Goal: Obtain resource: Obtain resource

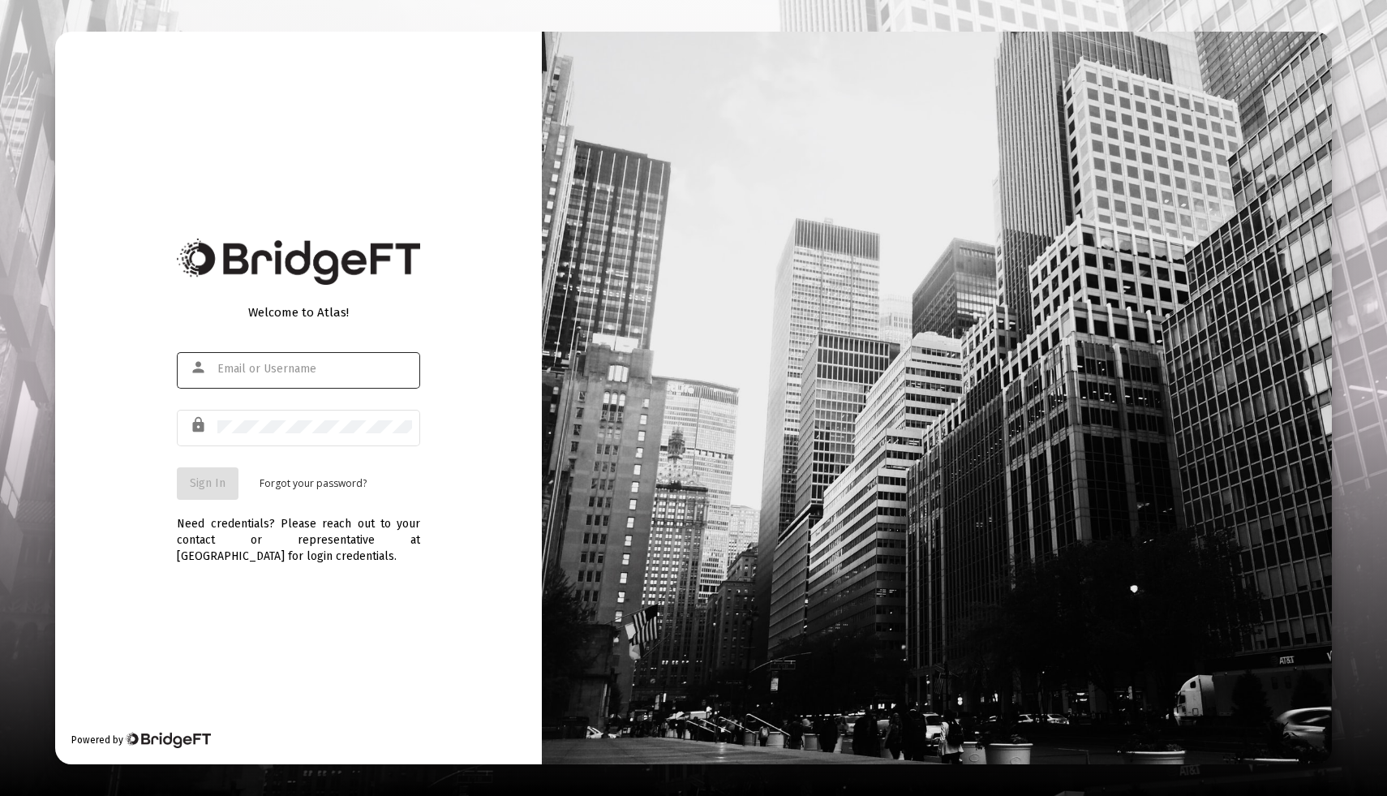
type input "[EMAIL_ADDRESS][DOMAIN_NAME]"
click at [217, 493] on button "Sign In" at bounding box center [208, 483] width 62 height 32
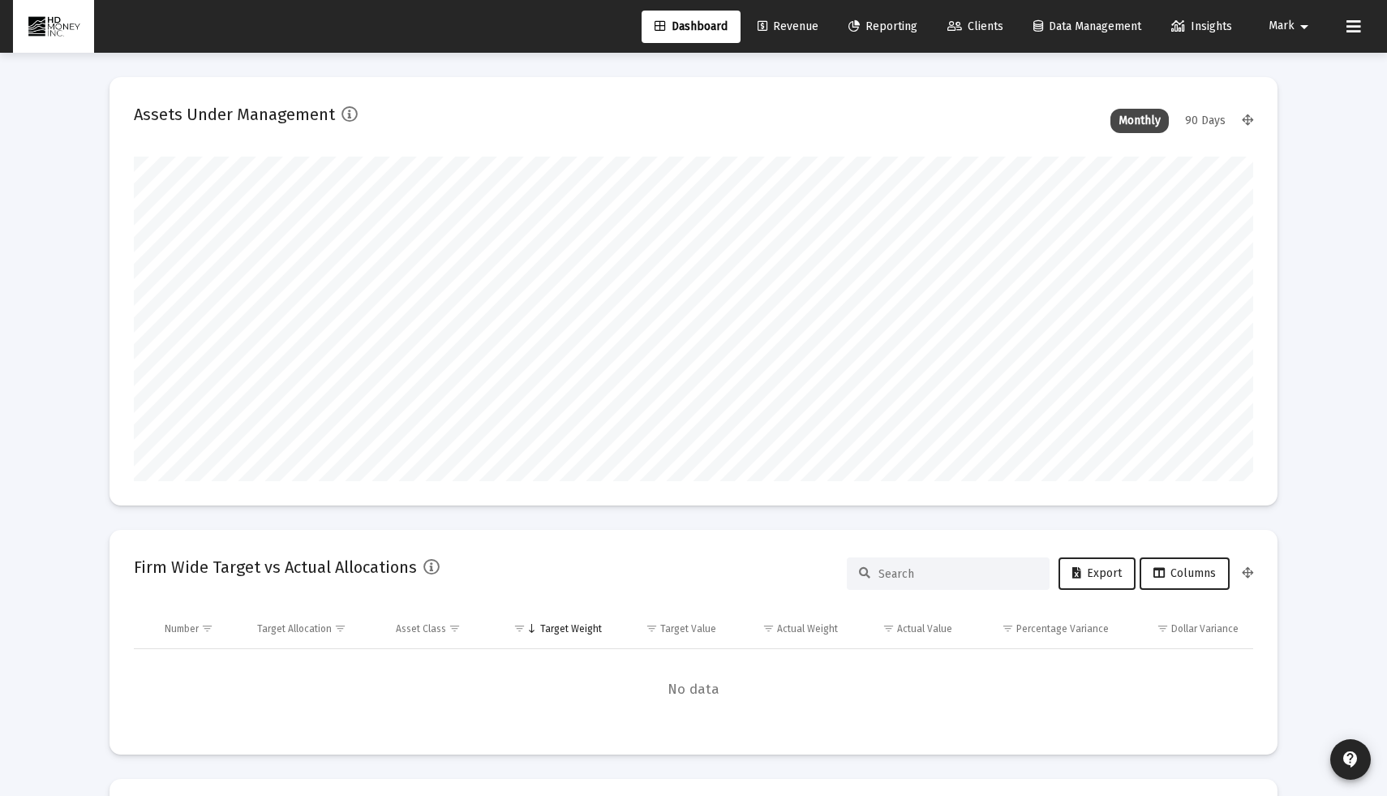
scroll to position [325, 603]
type input "2025-09-22"
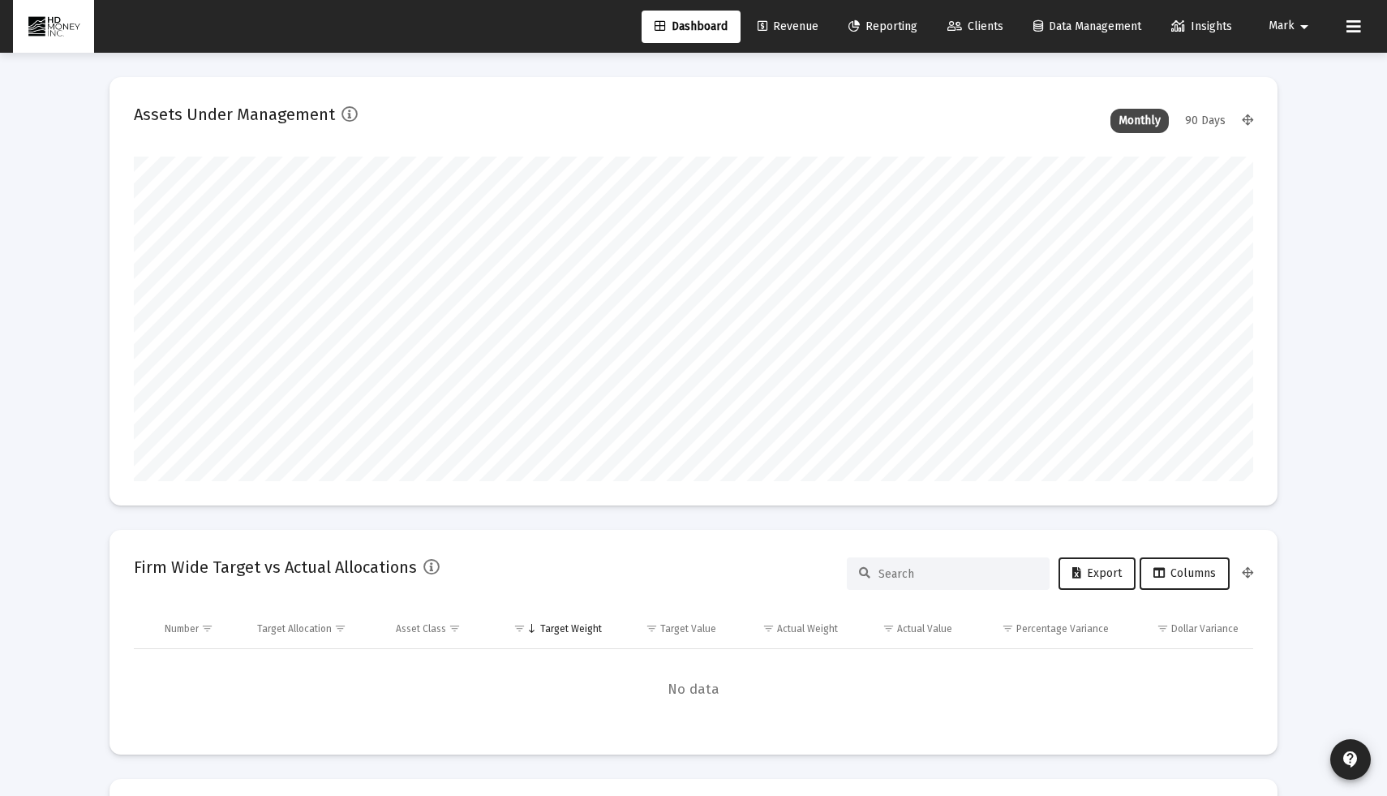
click at [881, 24] on span "Reporting" at bounding box center [883, 26] width 69 height 14
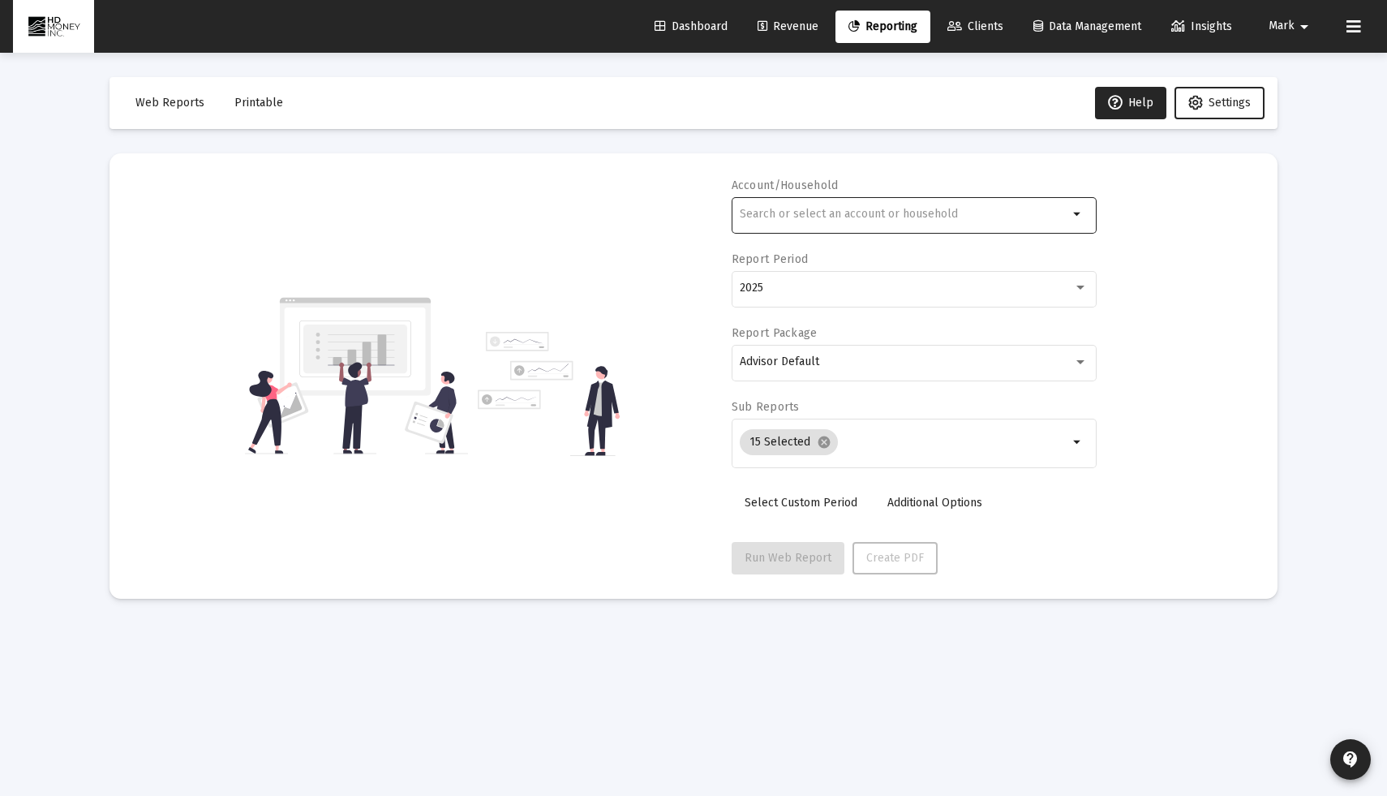
click at [849, 227] on div at bounding box center [904, 214] width 329 height 40
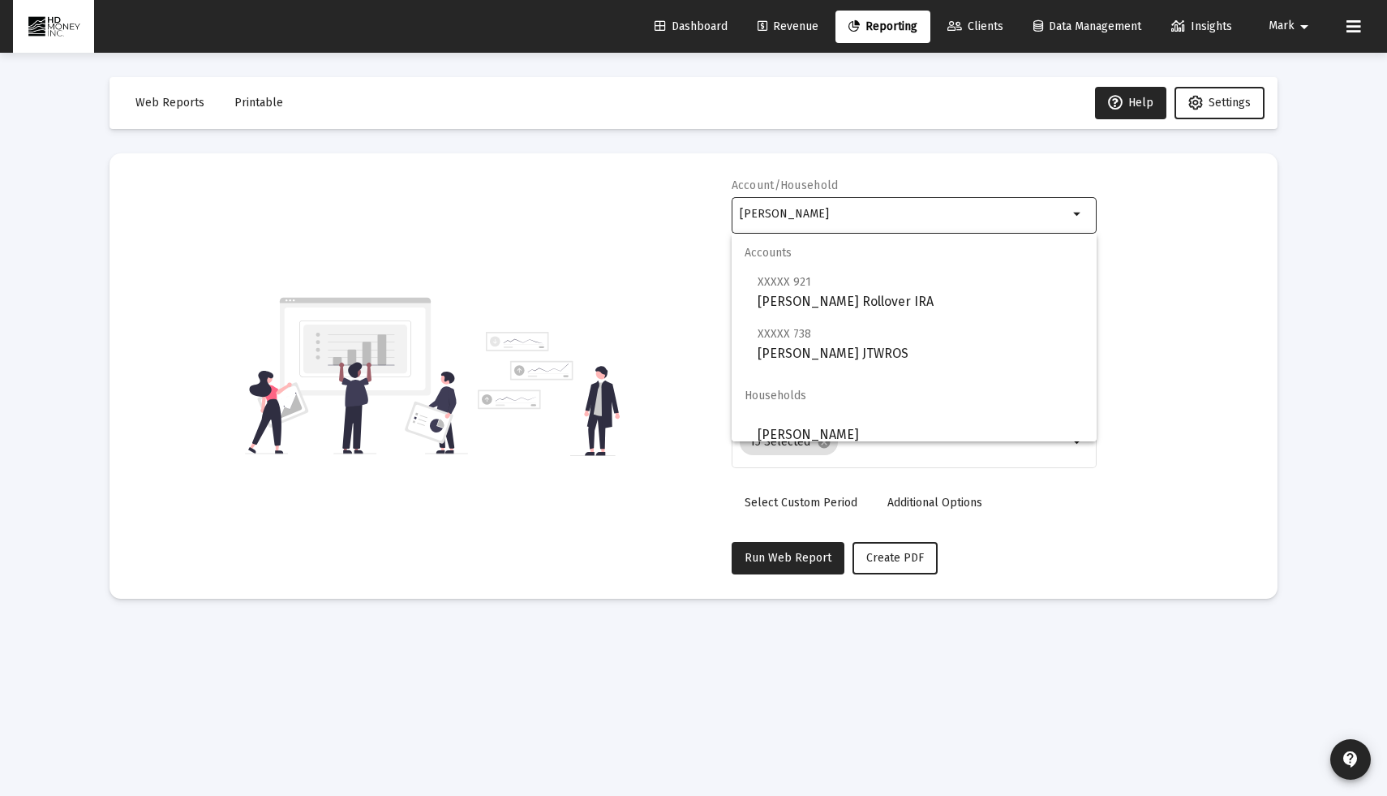
scroll to position [13, 0]
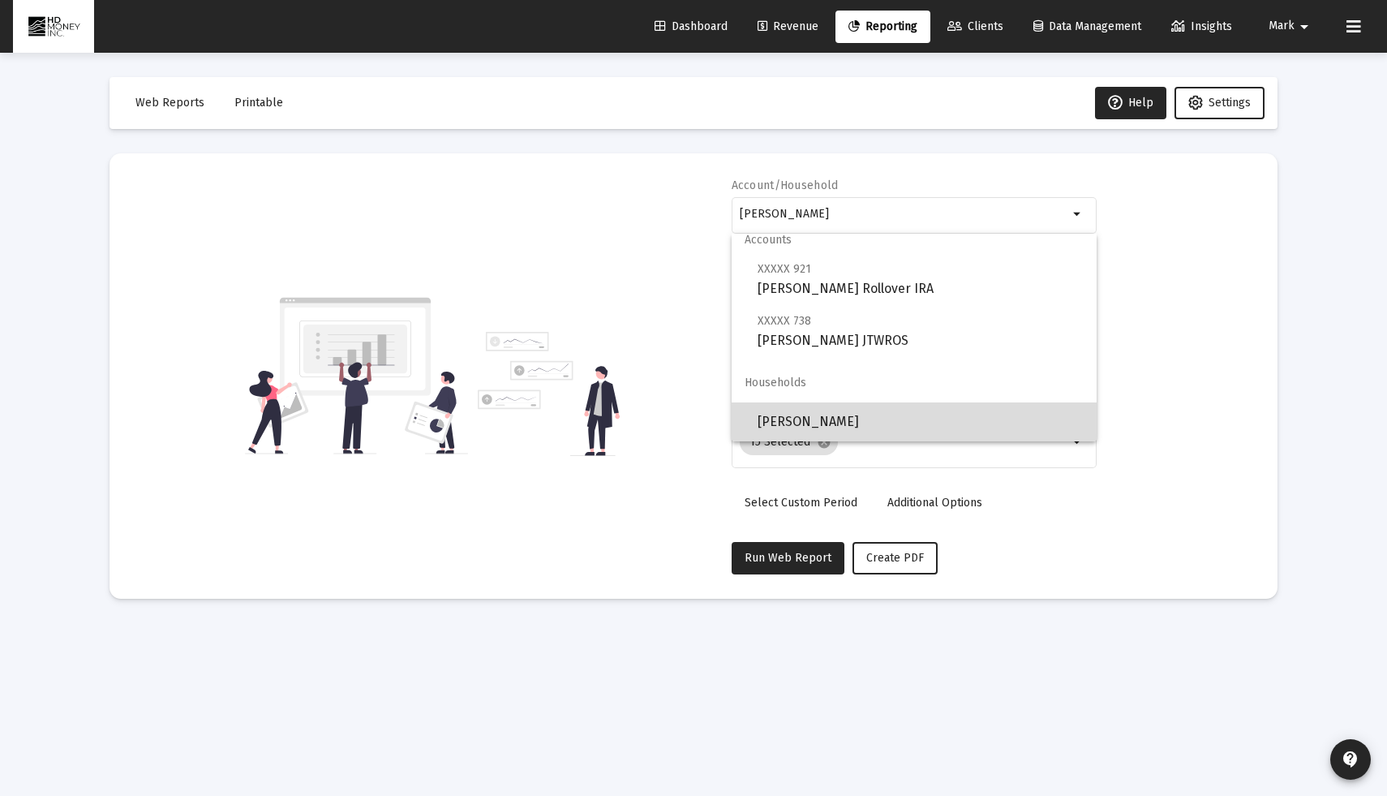
click at [858, 414] on span "Krause Robert Household" at bounding box center [921, 421] width 326 height 39
type input "Krause Robert Household"
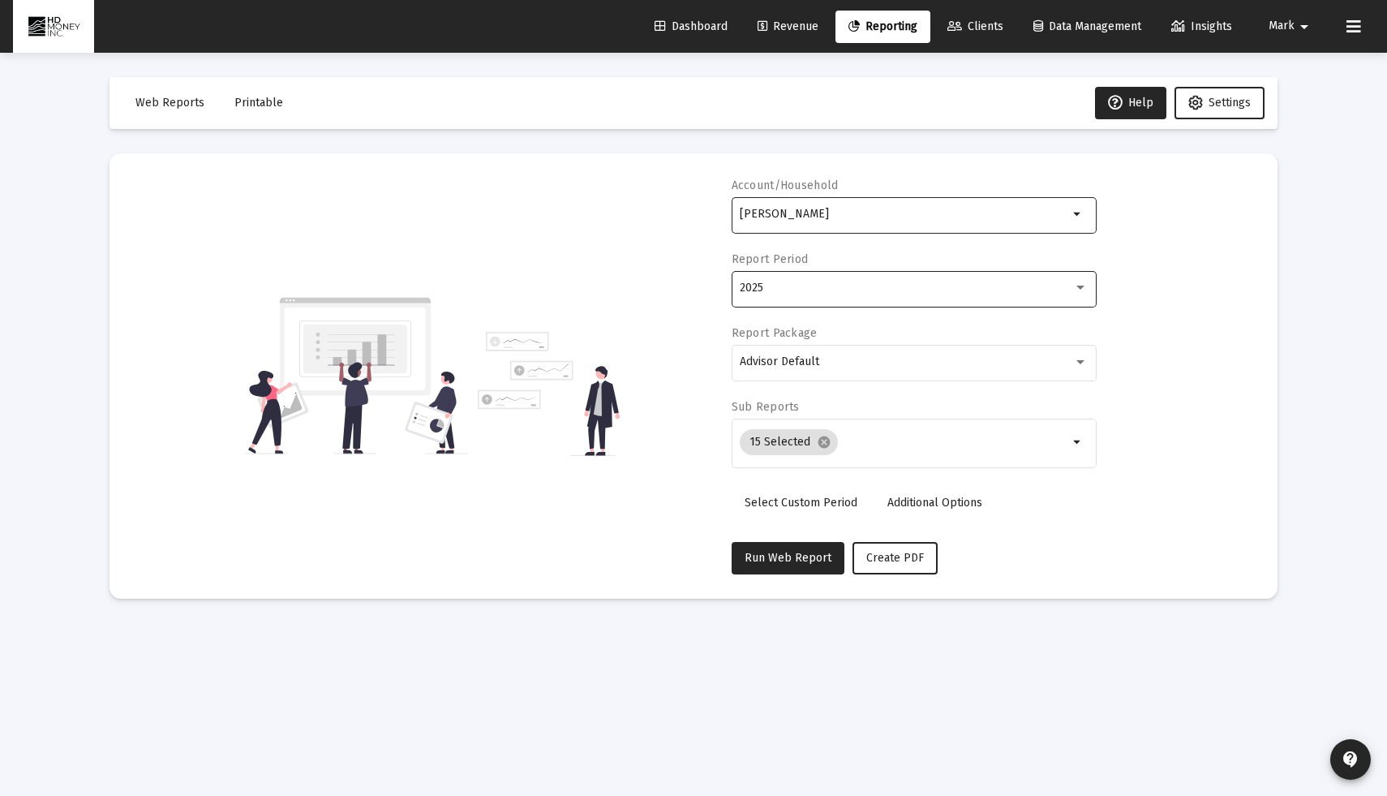
click at [916, 300] on div "2025" at bounding box center [914, 288] width 348 height 40
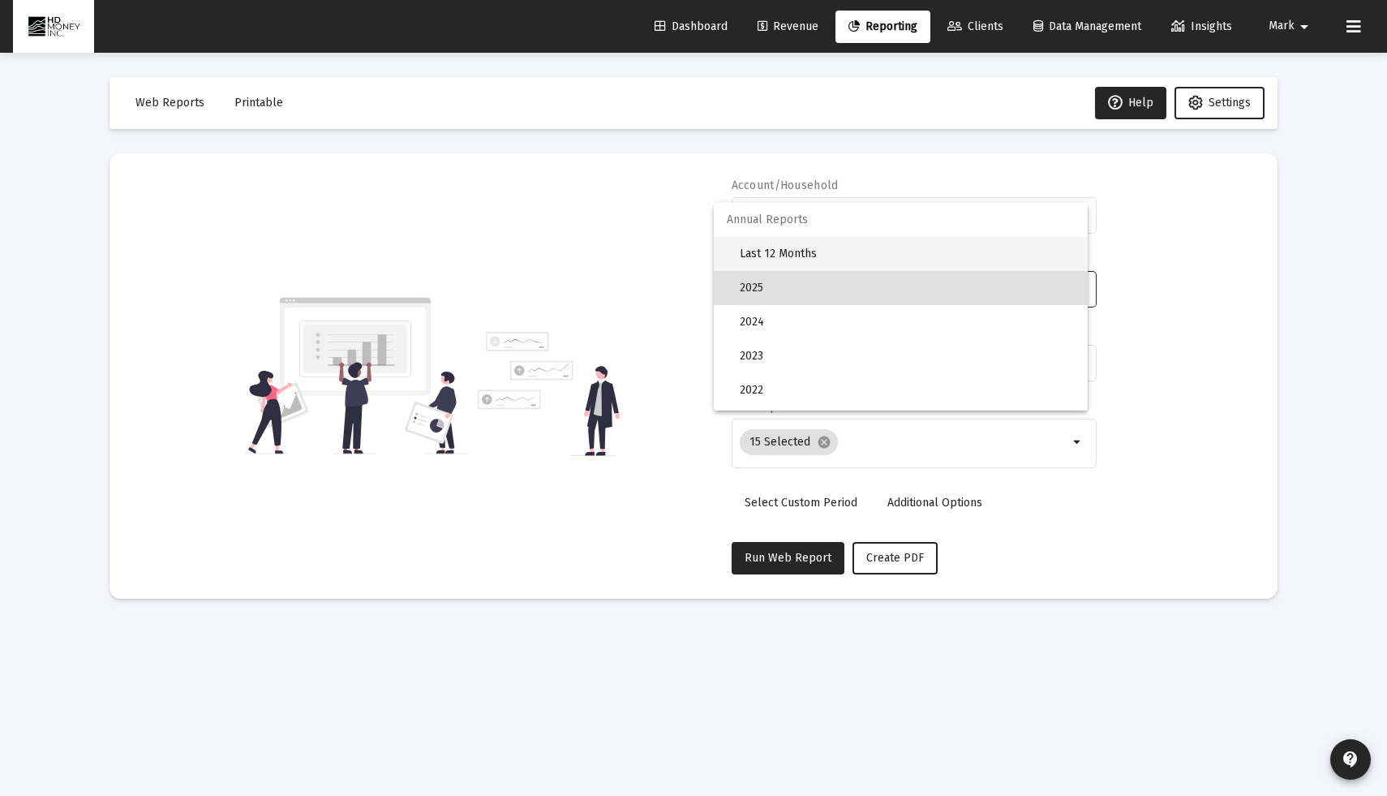
click at [923, 265] on span "Last 12 Months" at bounding box center [907, 254] width 335 height 34
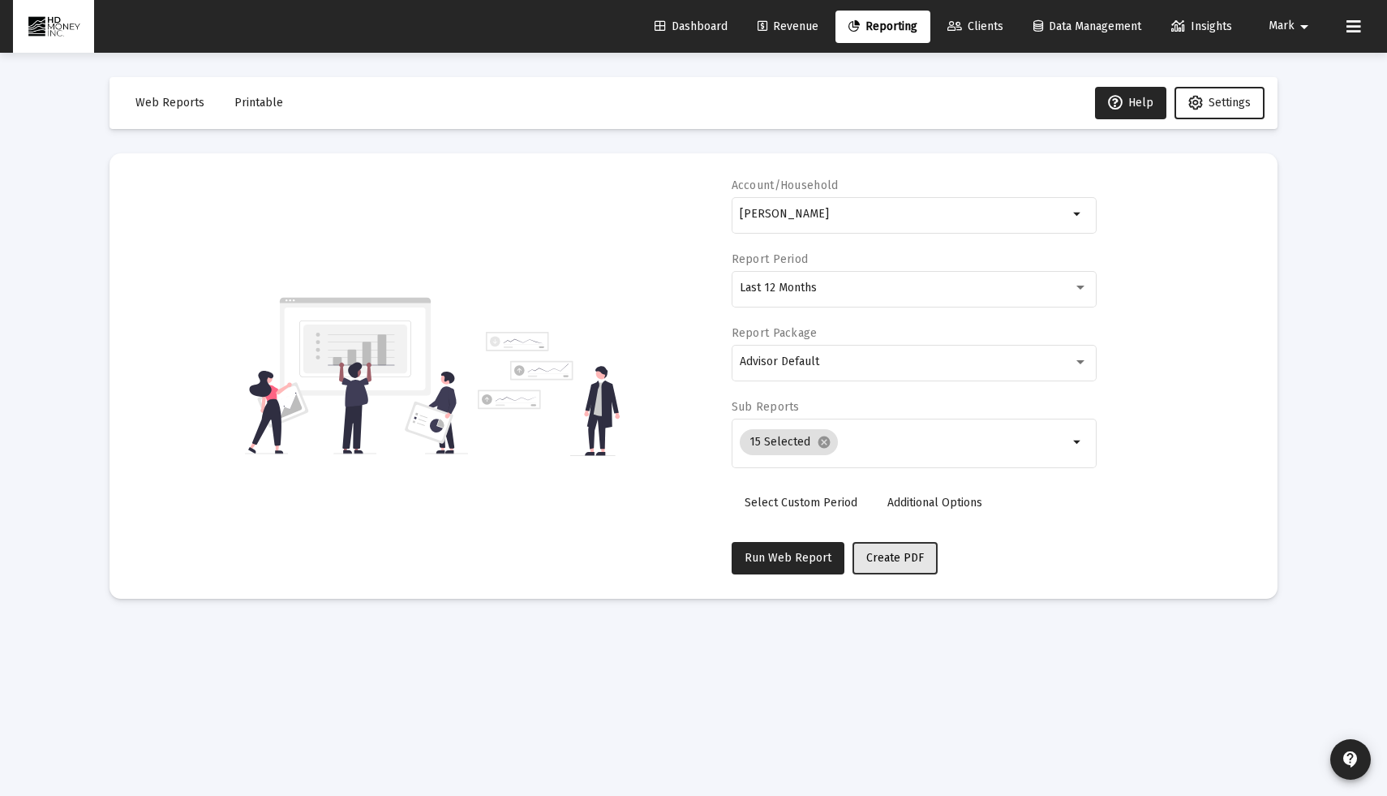
click at [893, 564] on button "Create PDF" at bounding box center [895, 558] width 85 height 32
click at [254, 105] on span "Printable" at bounding box center [258, 103] width 49 height 14
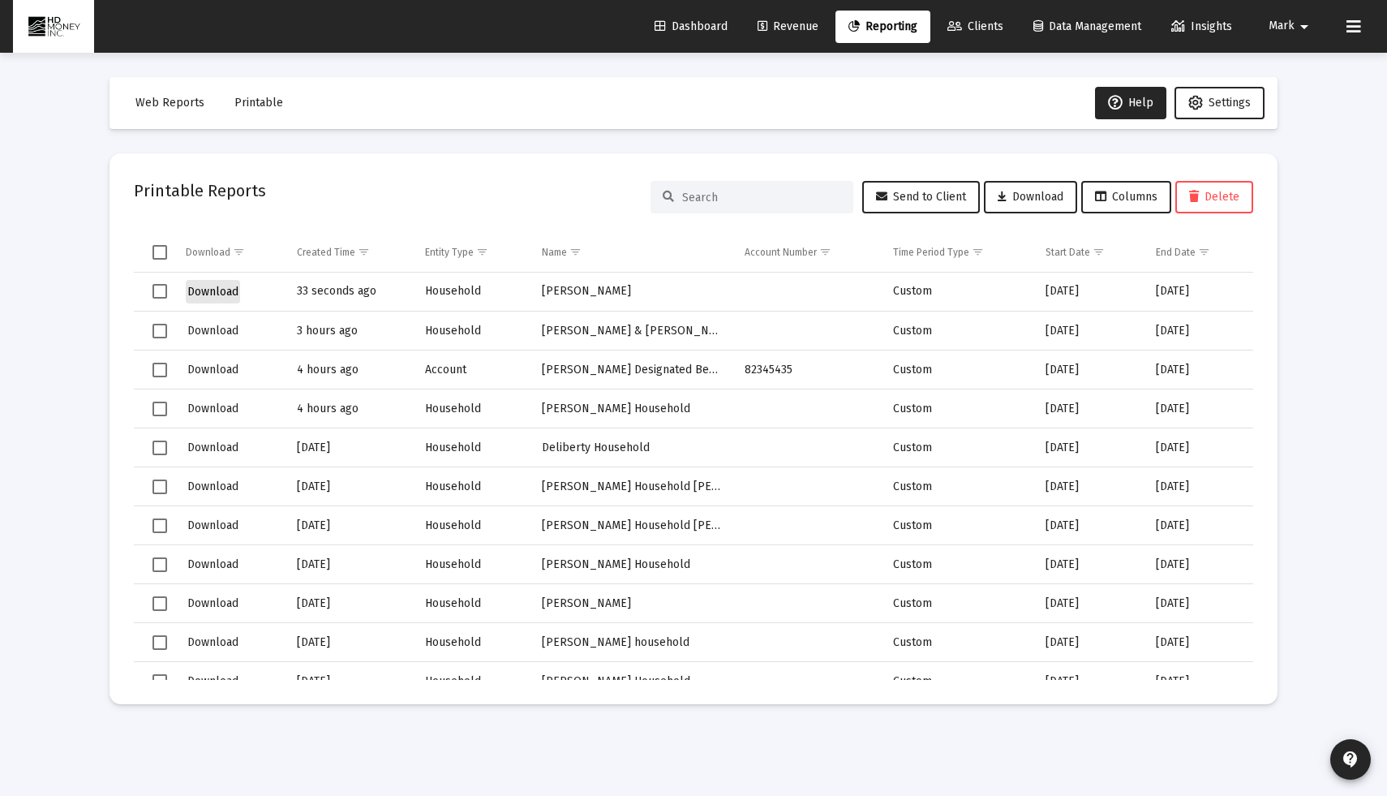
click at [231, 288] on span "Download" at bounding box center [212, 292] width 51 height 14
